Goal: Information Seeking & Learning: Learn about a topic

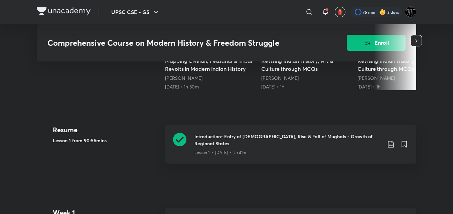
scroll to position [236, 0]
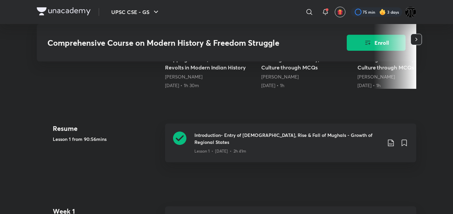
click at [178, 140] on icon at bounding box center [179, 138] width 13 height 13
